Goal: Navigation & Orientation: Find specific page/section

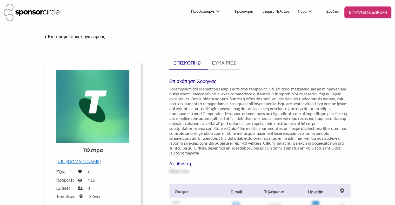
click at [156, 38] on div "Επιστροφή στους οργανισμούς" at bounding box center [197, 36] width 314 height 7
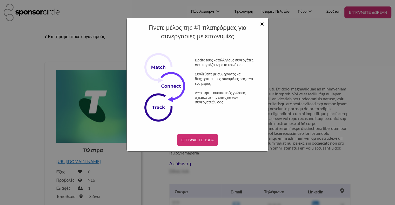
click at [262, 24] on font "×" at bounding box center [262, 23] width 4 height 9
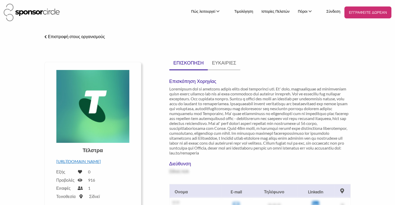
click at [289, 65] on ul "ΕΠΙΣΚΟΠΗΣΗ ΕΥΚΑΙΡΙΕΣ" at bounding box center [259, 63] width 181 height 13
click at [209, 50] on font "Για Πρακτορεία" at bounding box center [204, 49] width 24 height 5
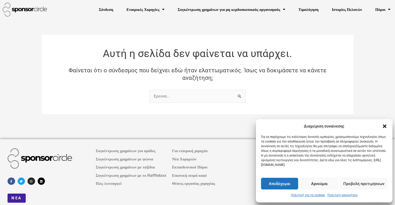
click at [311, 180] on button "Αρνούμαι" at bounding box center [319, 184] width 37 height 12
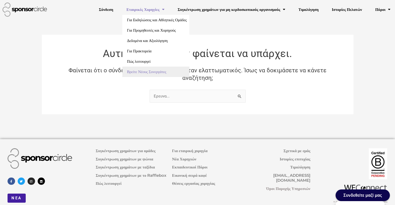
click at [161, 72] on font "Βρείτε Νέους Συνεργάτες" at bounding box center [146, 71] width 39 height 5
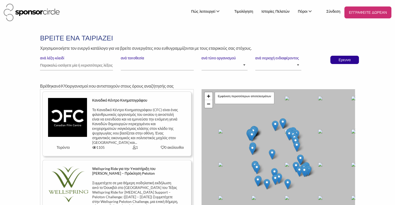
click at [158, 35] on h1 "ΒΡΕΙΤΕ ΕΝΑ ΤΑΙΡΙΑΖΕΙ" at bounding box center [197, 37] width 315 height 9
click at [208, 27] on font "Για Προμηθευτές και Χορηγούς" at bounding box center [204, 25] width 33 height 8
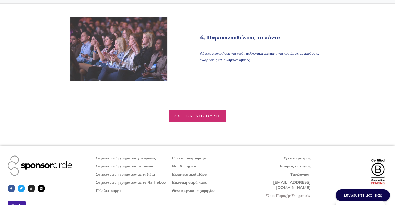
scroll to position [805, 0]
